Goal: Task Accomplishment & Management: Use online tool/utility

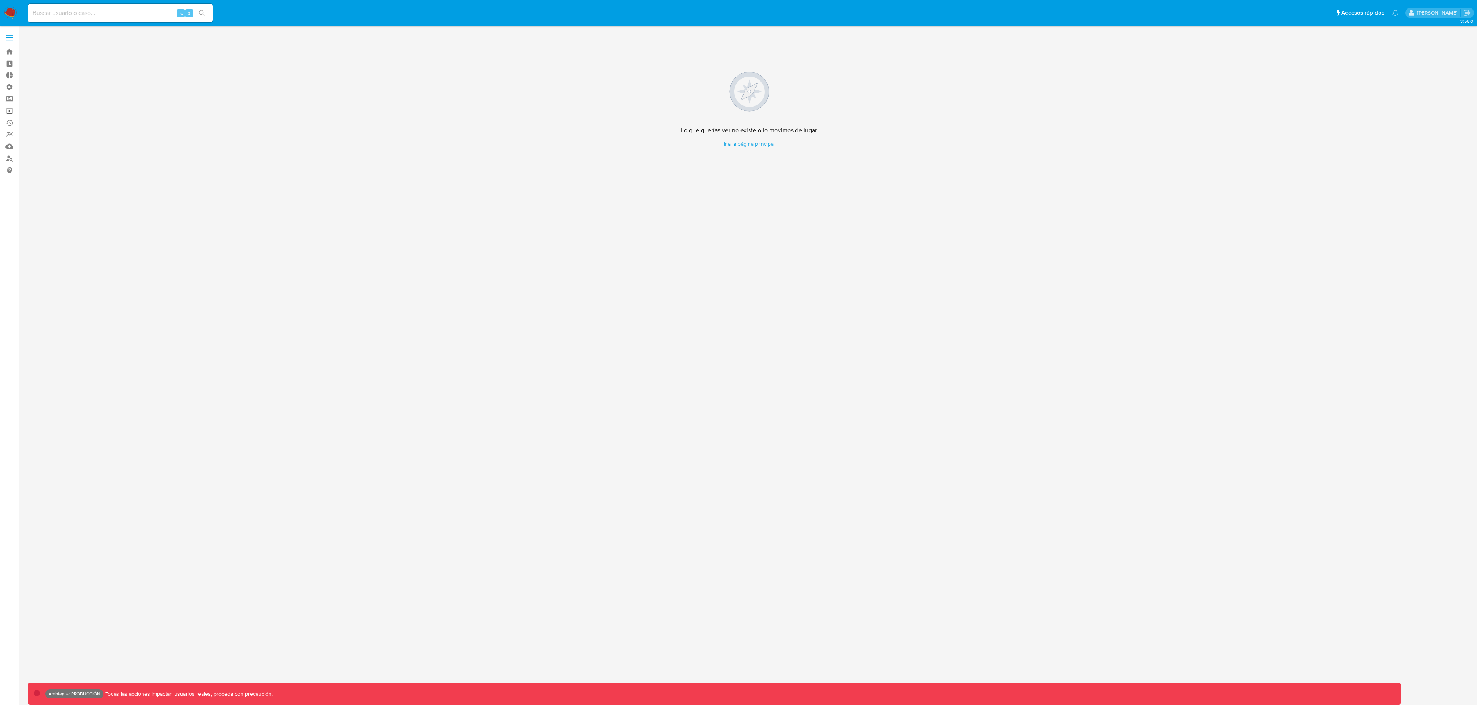
click at [13, 112] on link "Operaciones masivas" at bounding box center [46, 111] width 92 height 12
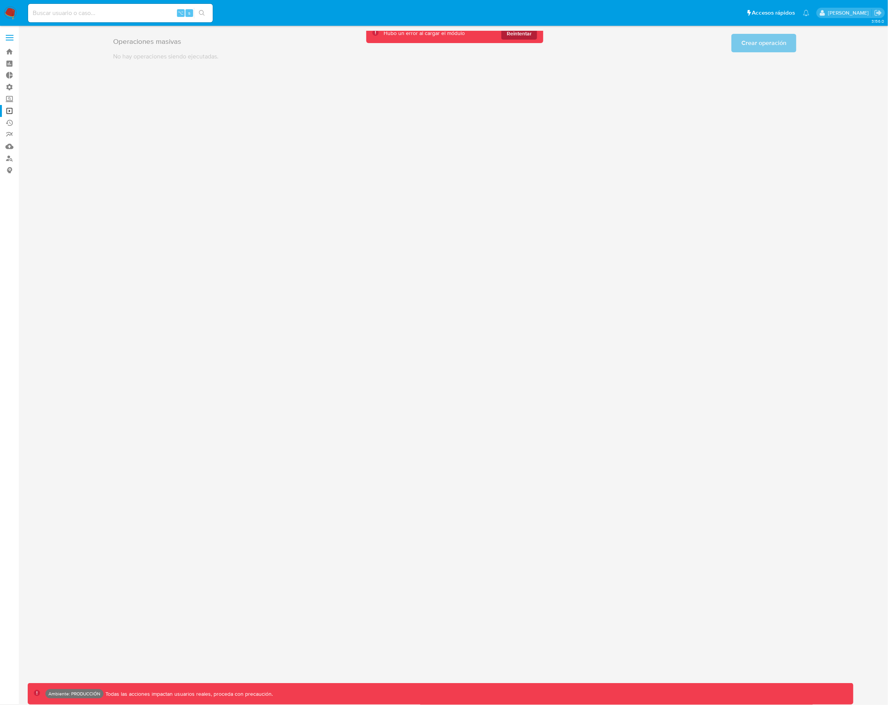
click at [518, 37] on span "Reintentar" at bounding box center [518, 33] width 25 height 12
